Goal: Find specific page/section: Find specific page/section

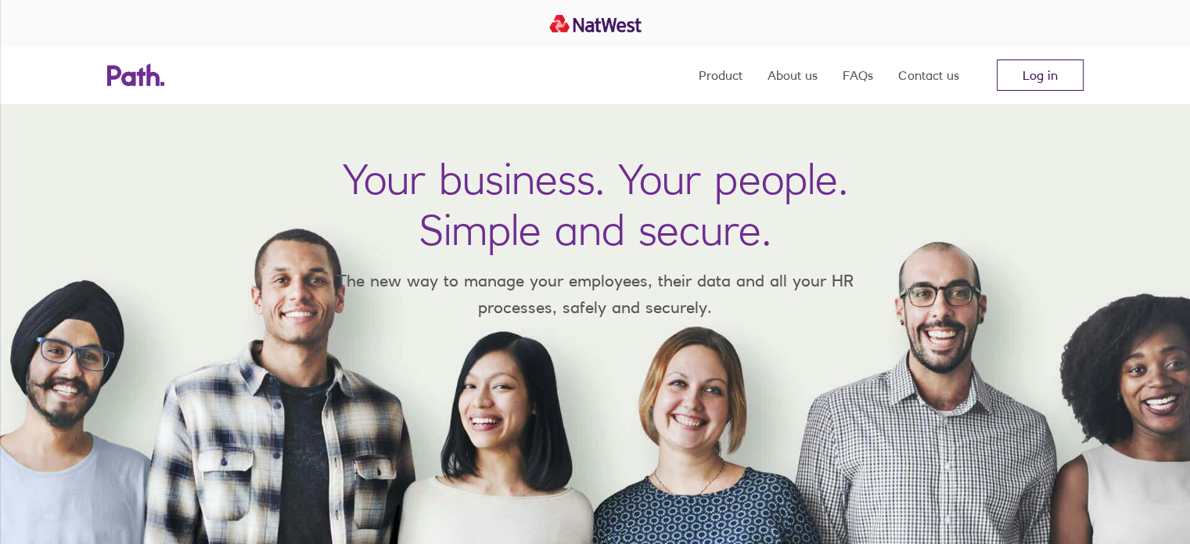
click at [1032, 81] on link "Log in" at bounding box center [1039, 74] width 87 height 31
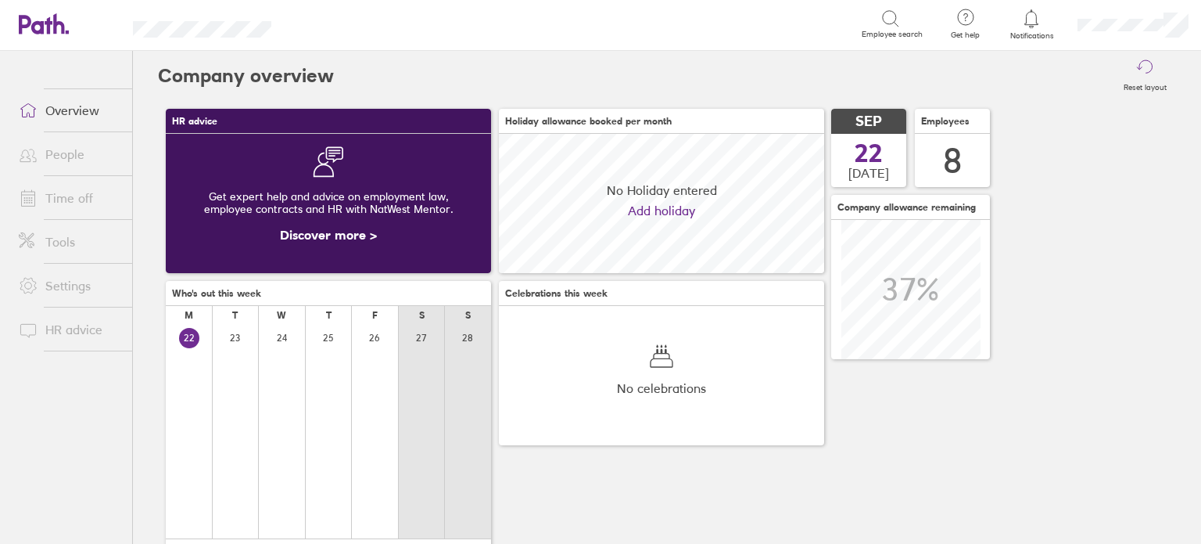
scroll to position [138, 325]
click at [69, 112] on link "Overview" at bounding box center [69, 110] width 126 height 31
click at [210, 303] on h3 "Who's out this week 3" at bounding box center [328, 293] width 325 height 25
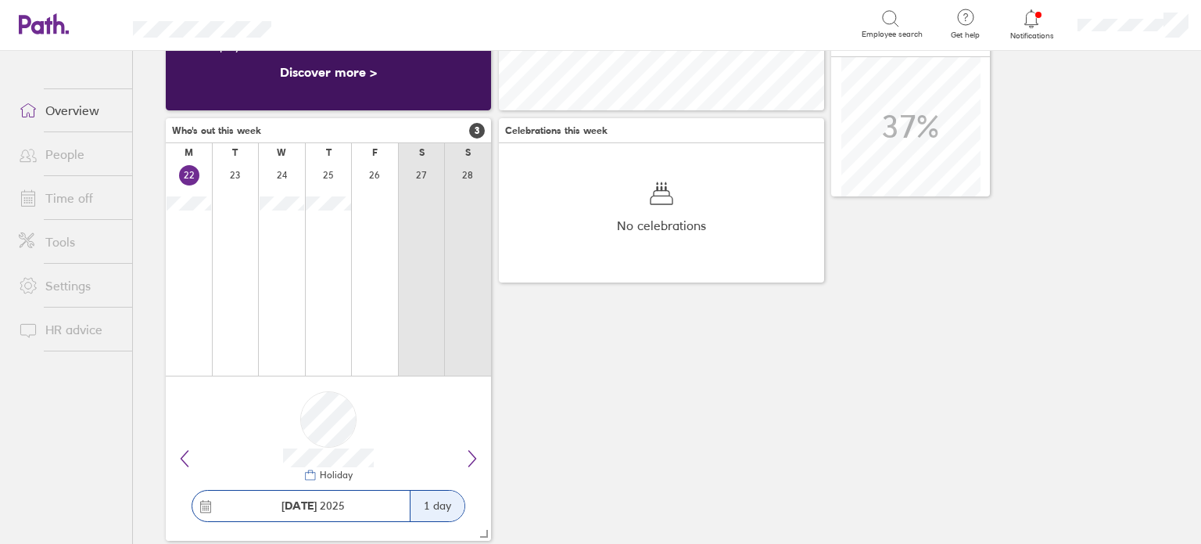
scroll to position [192, 0]
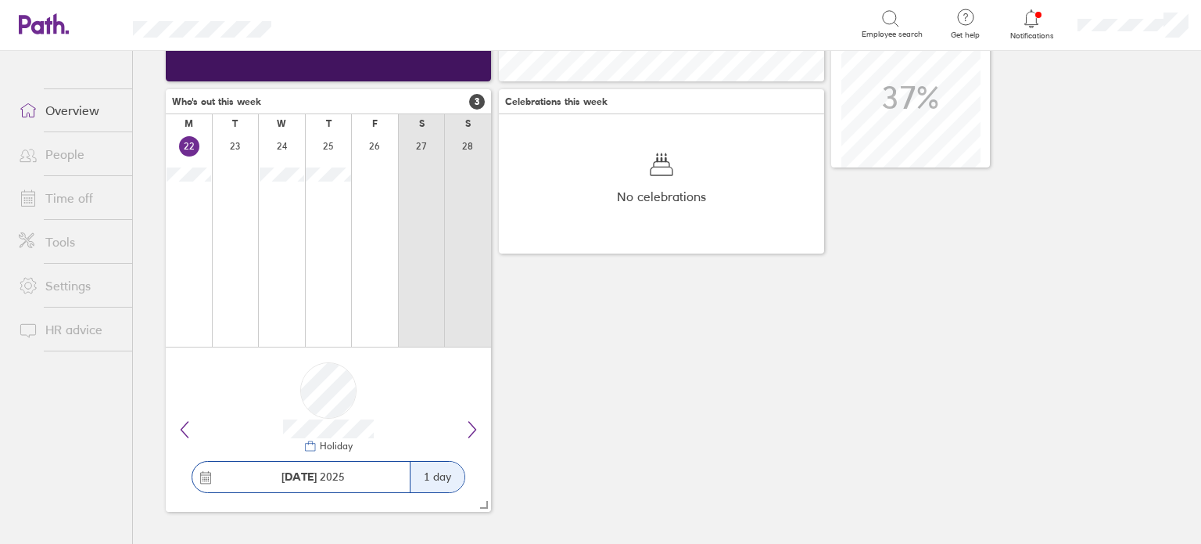
click at [64, 193] on link "Time off" at bounding box center [69, 197] width 126 height 31
